Goal: Transaction & Acquisition: Purchase product/service

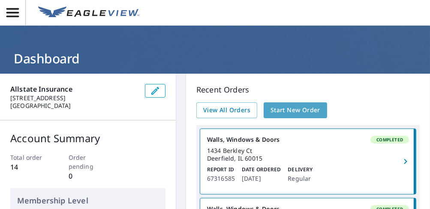
click at [276, 105] on span "Start New Order" at bounding box center [296, 110] width 50 height 11
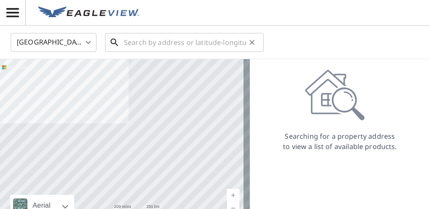
click at [216, 48] on input "text" at bounding box center [185, 42] width 122 height 24
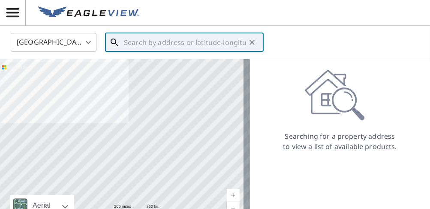
paste input "[STREET_ADDRESS]"
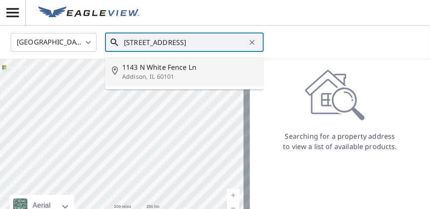
click at [216, 69] on span "1143 N White Fence Ln" at bounding box center [189, 67] width 135 height 10
type input "[STREET_ADDRESS]"
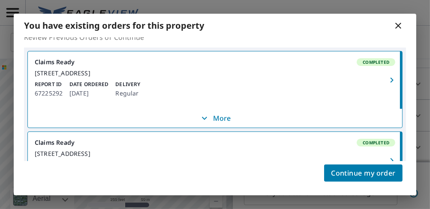
scroll to position [35, 0]
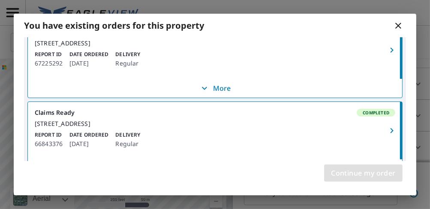
click at [357, 173] on span "Continue my order" at bounding box center [363, 173] width 65 height 12
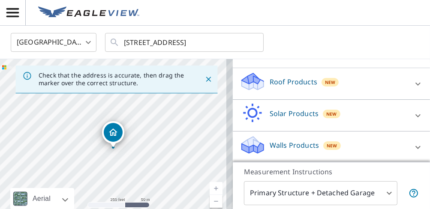
click at [314, 139] on div "Walls Products New" at bounding box center [324, 147] width 168 height 24
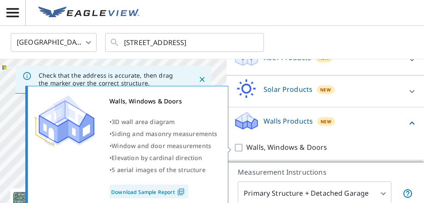
click at [255, 144] on p "Walls, Windows & Doors" at bounding box center [286, 147] width 81 height 11
click at [246, 144] on input "Walls, Windows & Doors" at bounding box center [239, 147] width 13 height 10
checkbox input "true"
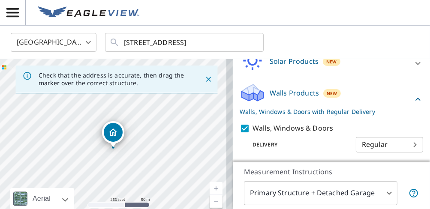
scroll to position [58, 0]
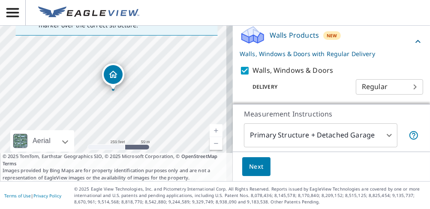
click at [261, 172] on button "Next" at bounding box center [256, 166] width 28 height 19
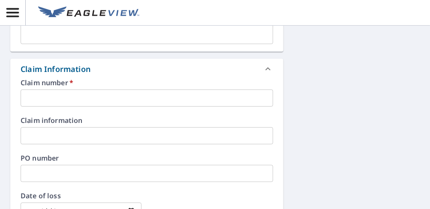
scroll to position [248, 0]
click at [91, 91] on input "text" at bounding box center [147, 97] width 253 height 17
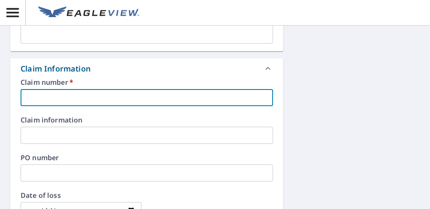
paste input "0801302613"
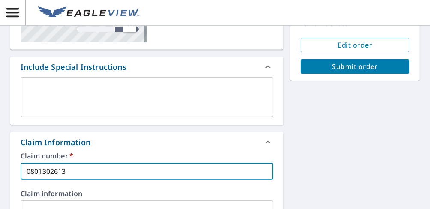
scroll to position [143, 0]
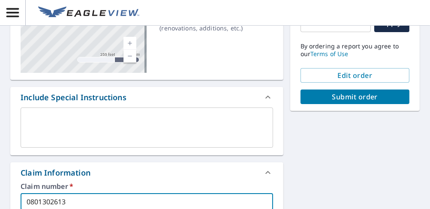
type input "0801302613"
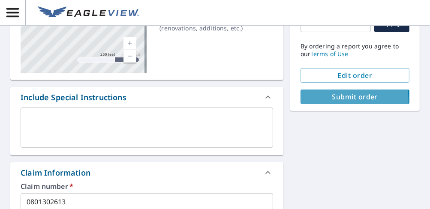
click at [320, 101] on span "Submit order" at bounding box center [355, 96] width 95 height 9
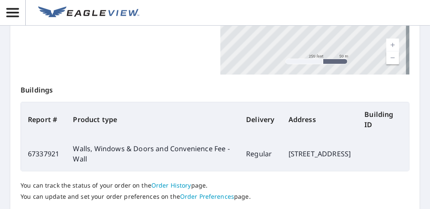
scroll to position [316, 0]
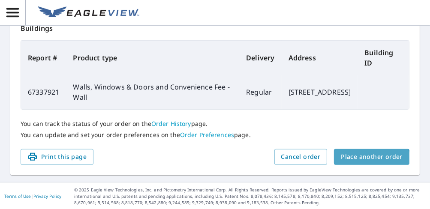
click at [357, 163] on button "Place another order" at bounding box center [372, 157] width 76 height 16
